Goal: Obtain resource: Download file/media

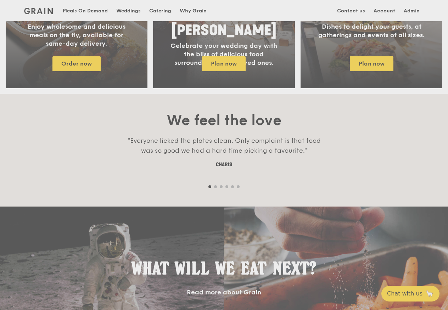
scroll to position [409, 0]
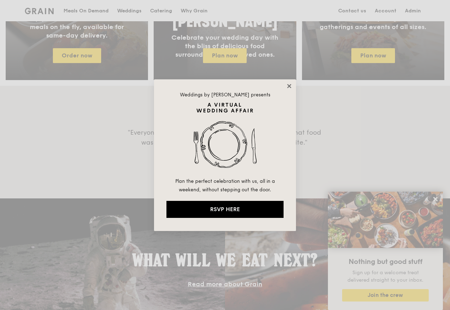
click at [288, 86] on icon at bounding box center [289, 86] width 6 height 6
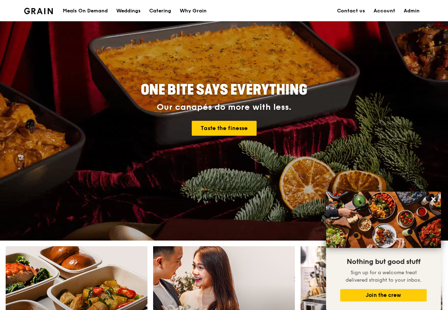
scroll to position [0, 0]
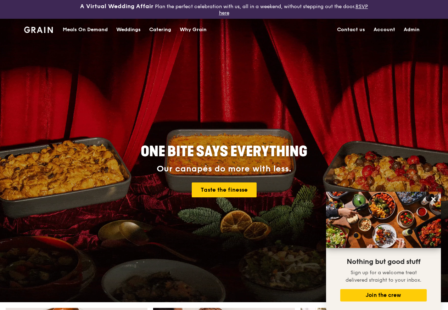
click at [165, 28] on div "Catering" at bounding box center [160, 29] width 22 height 21
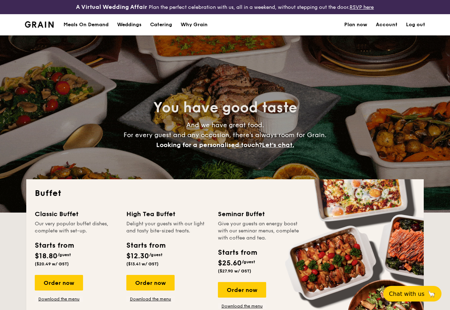
select select
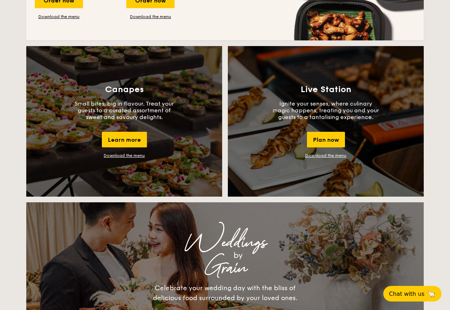
scroll to position [602, 0]
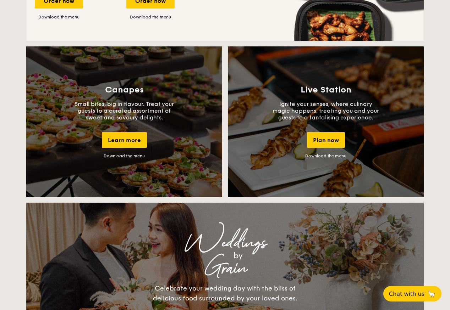
click at [125, 159] on link "Download the menu" at bounding box center [124, 156] width 41 height 5
